Goal: Obtain resource: Obtain resource

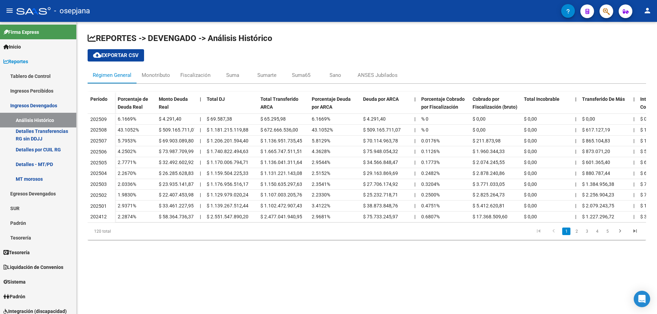
click at [604, 13] on icon "button" at bounding box center [606, 12] width 7 height 8
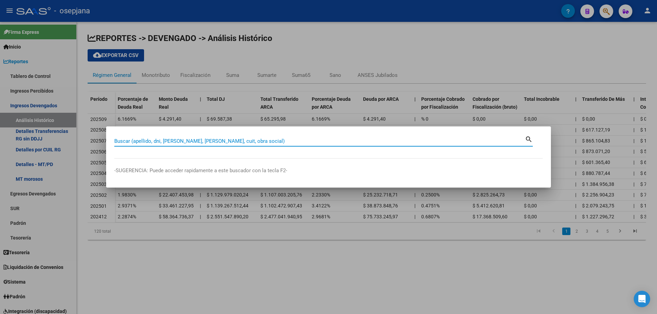
paste input "30713284404"
type input "30713284404"
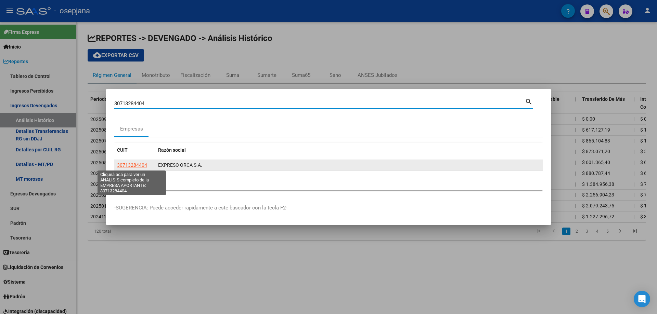
click at [140, 164] on span "30713284404" at bounding box center [132, 164] width 30 height 5
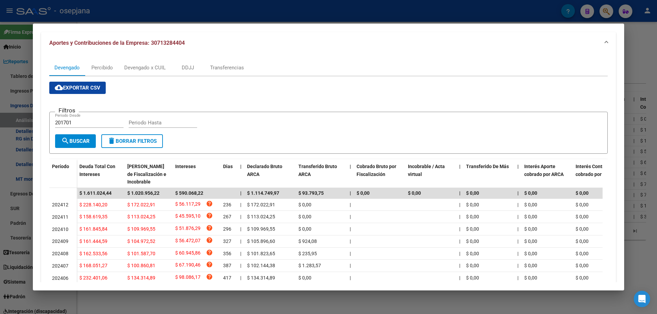
scroll to position [137, 0]
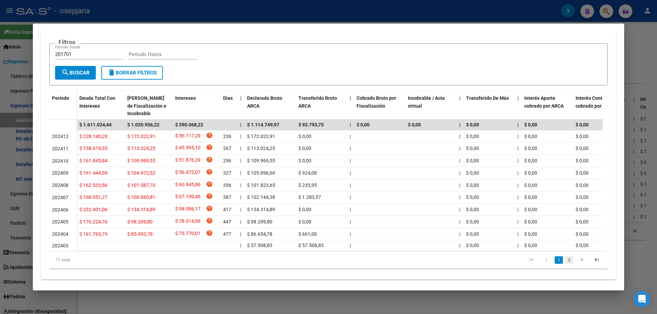
click at [565, 264] on link "2" at bounding box center [569, 261] width 8 height 8
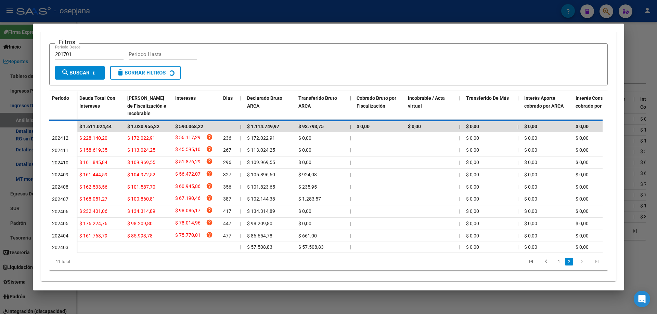
scroll to position [39, 0]
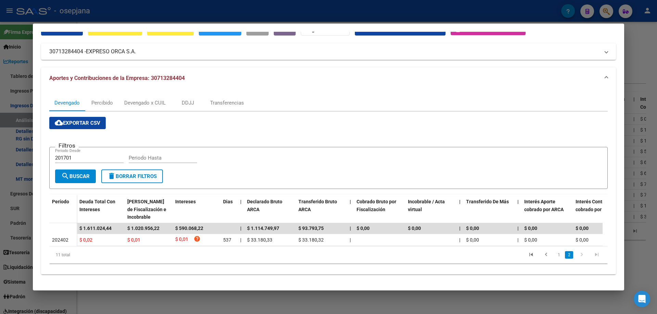
click at [577, 256] on icon "go to next page" at bounding box center [581, 256] width 9 height 8
click at [577, 257] on icon "go to next page" at bounding box center [581, 256] width 9 height 8
click at [542, 256] on icon "go to previous page" at bounding box center [546, 256] width 9 height 8
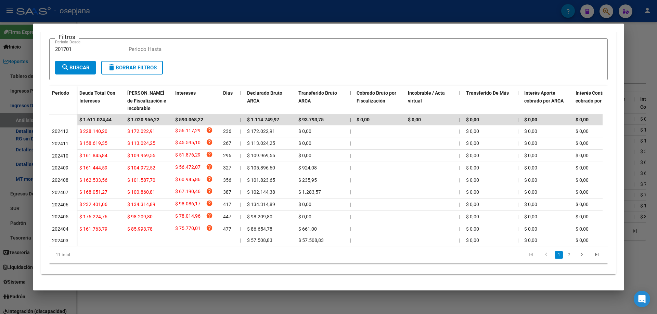
scroll to position [82, 0]
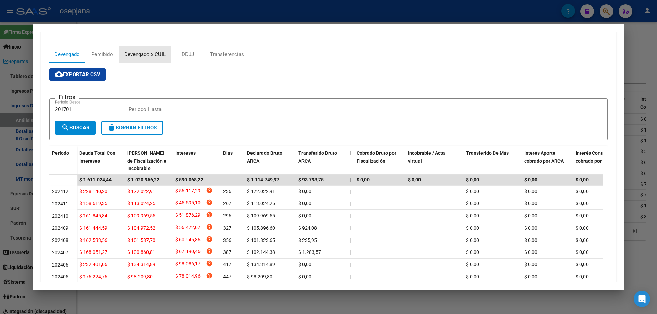
click at [152, 52] on div "Devengado x CUIL" at bounding box center [144, 55] width 41 height 8
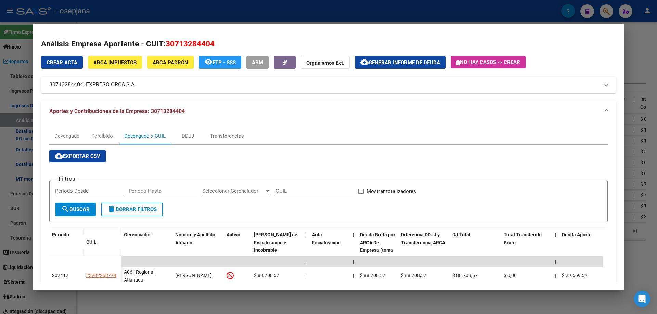
scroll to position [34, 0]
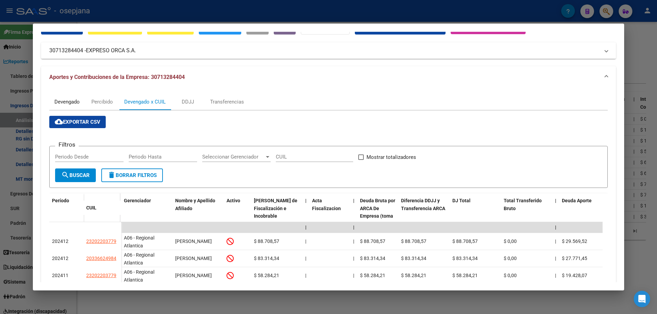
click at [66, 106] on div "Devengado" at bounding box center [66, 102] width 25 height 8
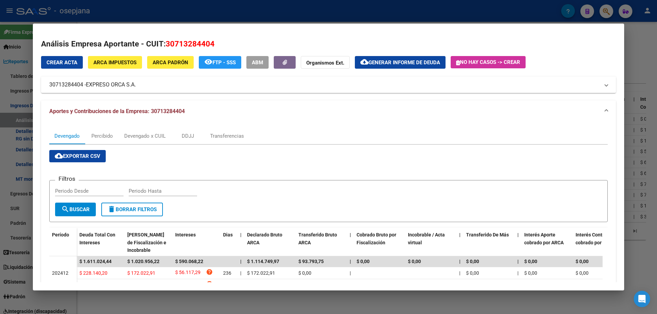
scroll to position [150, 0]
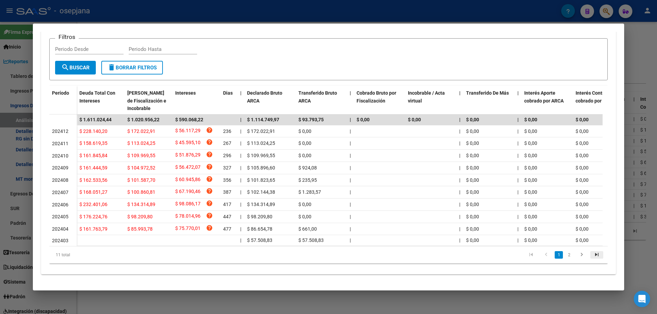
click at [593, 253] on icon "go to last page" at bounding box center [596, 256] width 9 height 8
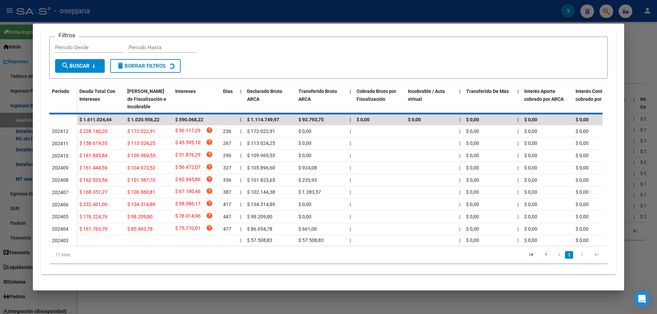
scroll to position [39, 0]
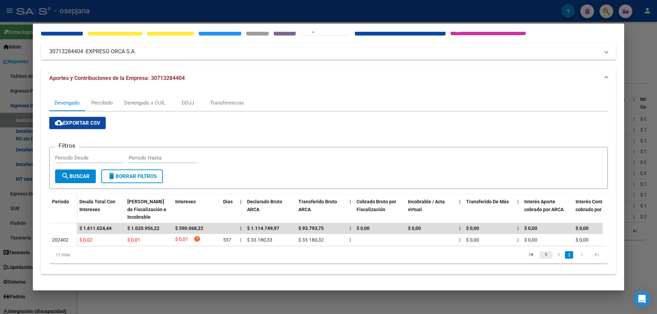
click at [542, 255] on icon "go to previous page" at bounding box center [546, 256] width 9 height 8
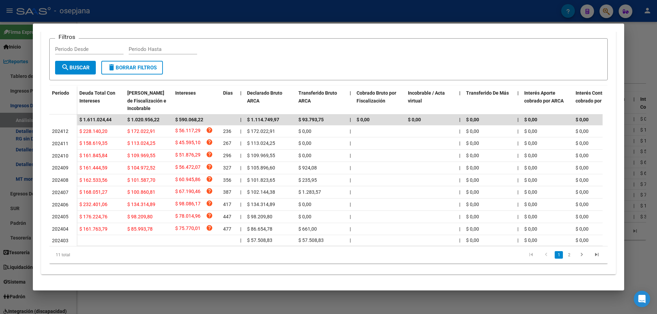
scroll to position [0, 0]
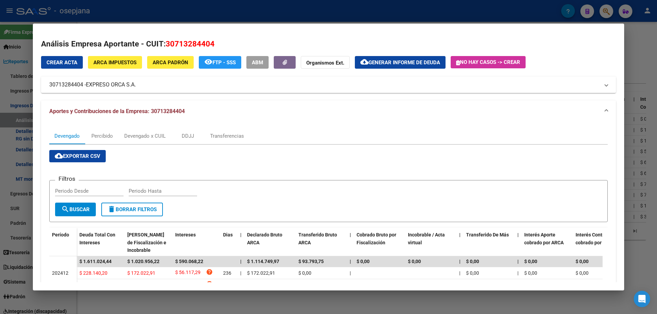
click at [389, 57] on button "cloud_download Generar informe de deuda" at bounding box center [400, 62] width 91 height 13
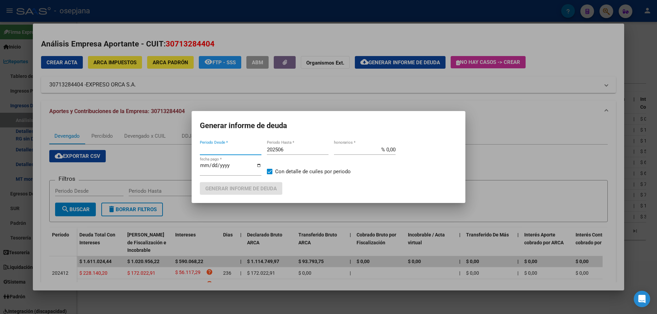
type input "201701"
click at [384, 149] on input "% 0,00" at bounding box center [365, 150] width 62 height 6
type input "% 10,00"
type input "[DATE]"
click at [263, 184] on button "Generar informe de deuda" at bounding box center [241, 188] width 82 height 13
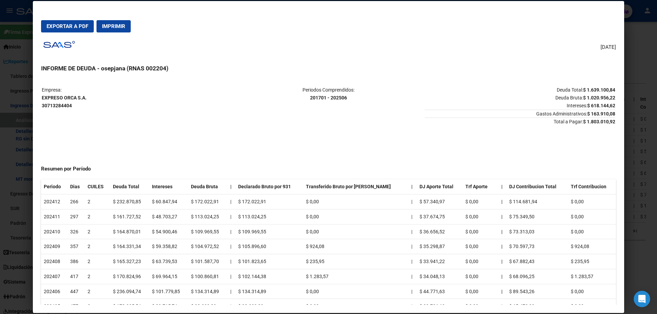
click at [81, 25] on span "Exportar a PDF" at bounding box center [68, 26] width 42 height 6
drag, startPoint x: 42, startPoint y: 97, endPoint x: 92, endPoint y: 96, distance: 49.6
click at [92, 96] on p "Empresa: EXPRESO ORCA S.A. 30713284404" at bounding box center [137, 97] width 191 height 23
copy strong "EXPRESO ORCA S.A."
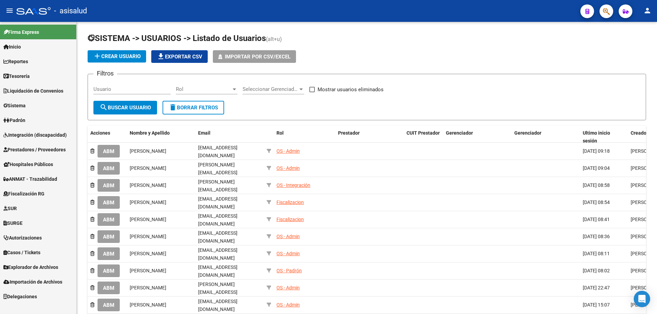
click at [603, 15] on icon "button" at bounding box center [606, 12] width 7 height 8
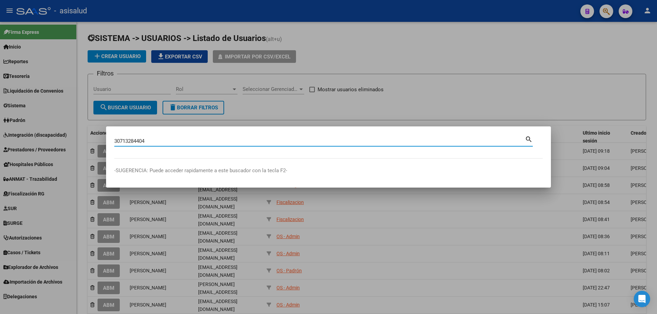
type input "30713284404"
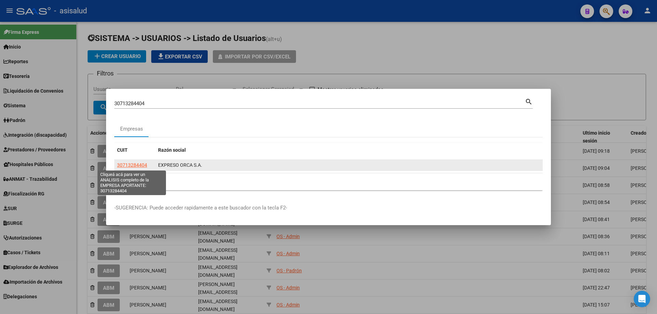
click at [134, 164] on span "30713284404" at bounding box center [132, 164] width 30 height 5
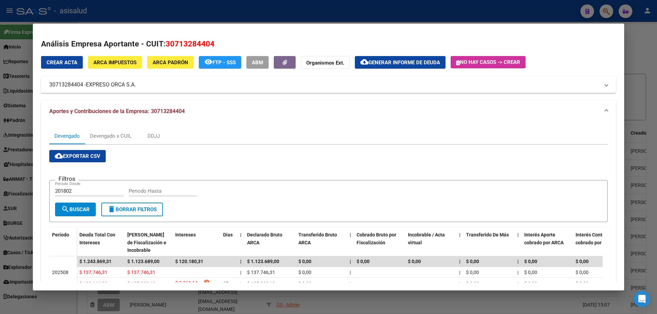
drag, startPoint x: 49, startPoint y: 85, endPoint x: 82, endPoint y: 85, distance: 33.2
click at [82, 85] on mat-panel-title "30713284404 - EXPRESO ORCA S.A." at bounding box center [324, 85] width 550 height 8
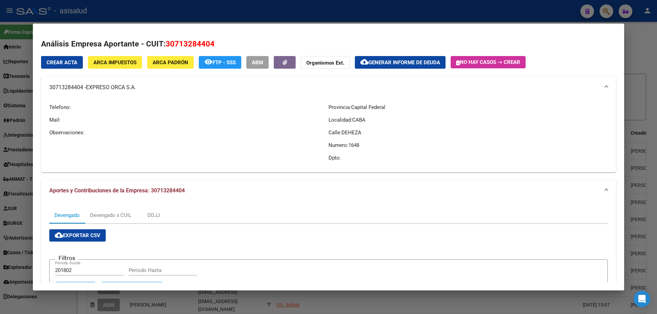
copy mat-panel-title "30713284404"
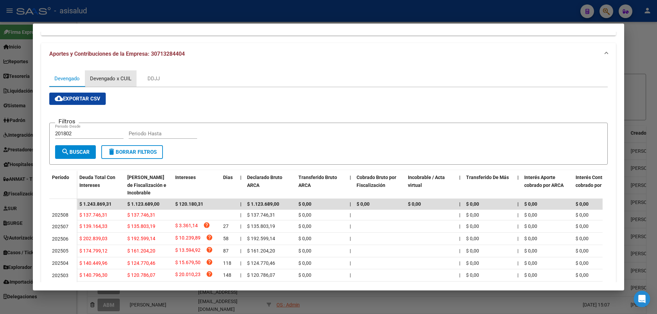
click at [123, 76] on div "Devengado x CUIL" at bounding box center [110, 79] width 41 height 8
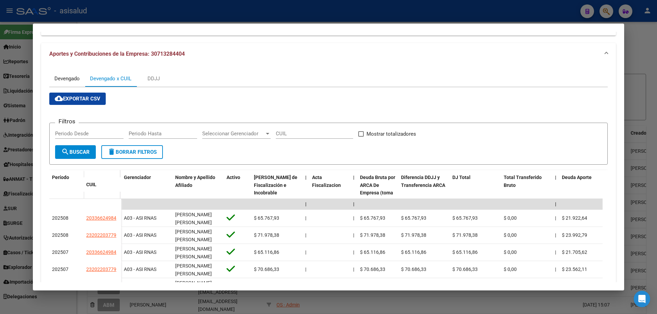
click at [65, 77] on div "Devengado" at bounding box center [66, 79] width 25 height 8
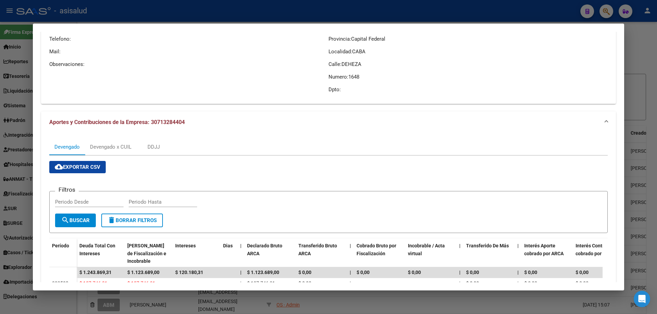
scroll to position [0, 0]
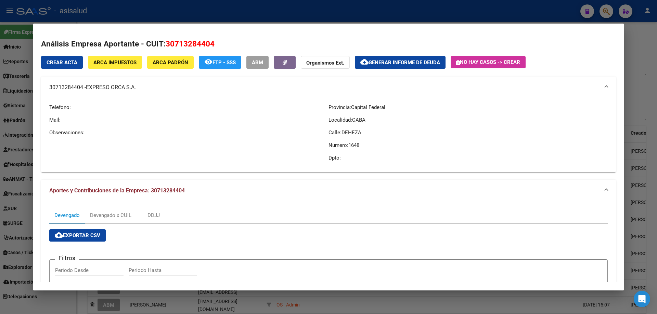
click at [400, 60] on span "Generar informe de deuda" at bounding box center [403, 63] width 71 height 6
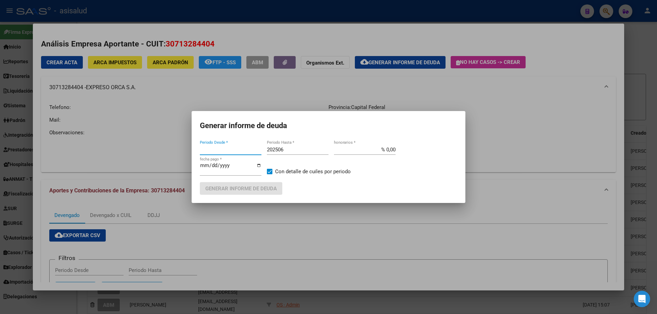
type input "201802"
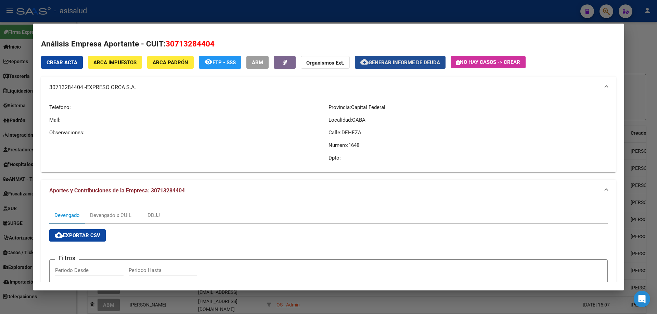
click at [390, 59] on button "cloud_download Generar informe de deuda" at bounding box center [400, 62] width 91 height 13
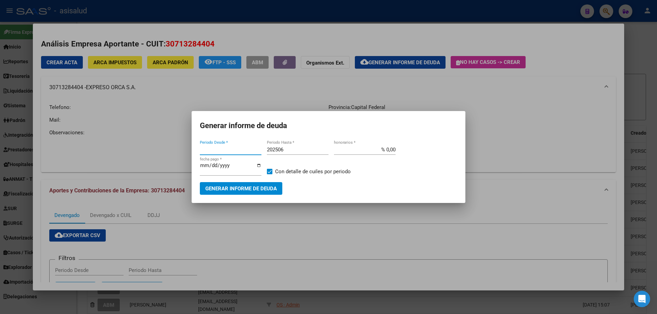
type input "201802"
drag, startPoint x: 279, startPoint y: 149, endPoint x: 285, endPoint y: 148, distance: 5.6
click at [285, 148] on input "202506" at bounding box center [298, 150] width 62 height 6
type input "202508"
type input "% 10,00"
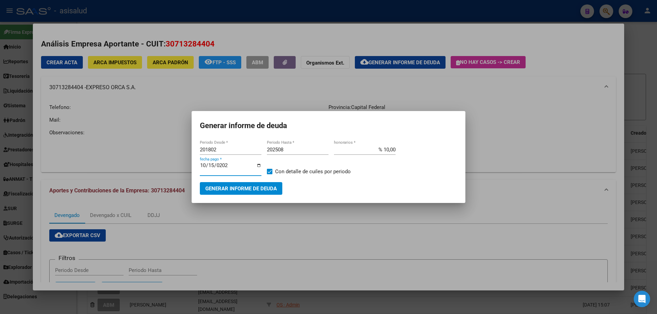
type input "[DATE]"
click at [258, 190] on span "Generar informe de deuda" at bounding box center [240, 189] width 71 height 6
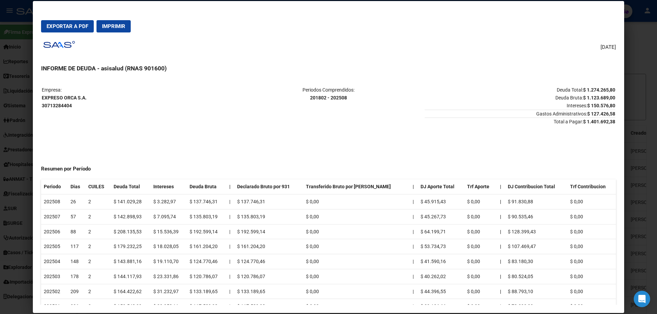
click at [74, 24] on span "Exportar a PDF" at bounding box center [68, 26] width 42 height 6
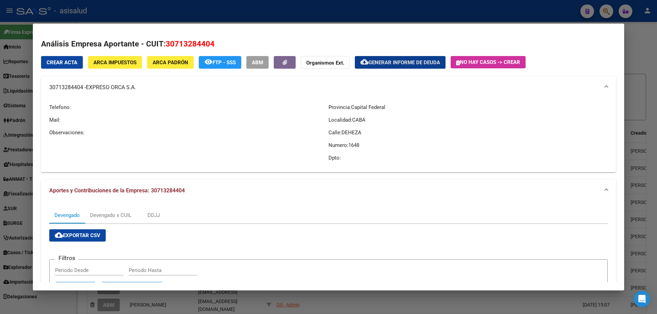
scroll to position [103, 0]
